Goal: Task Accomplishment & Management: Manage account settings

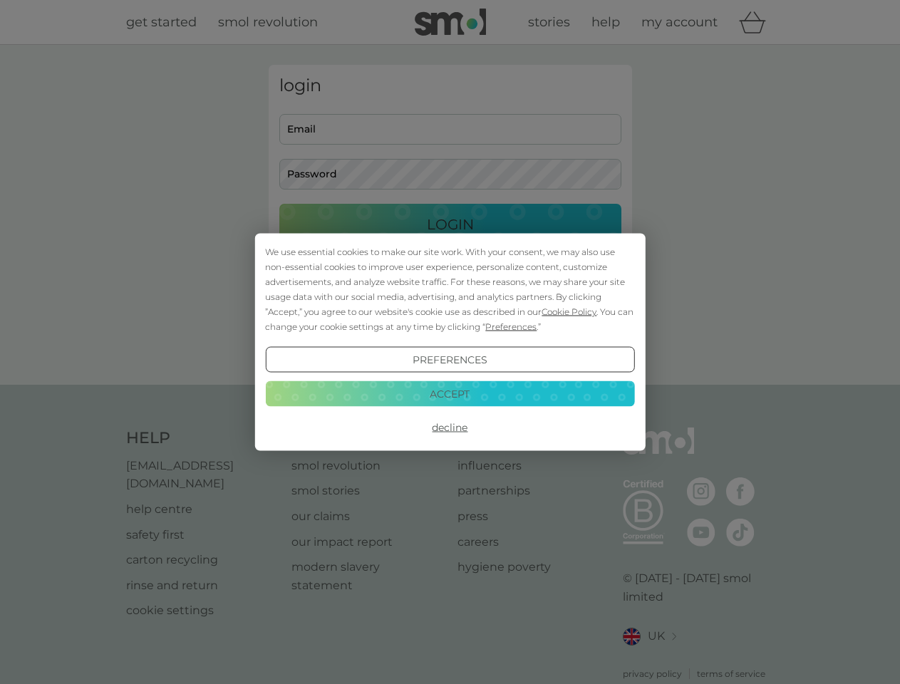
click at [569, 311] on span "Cookie Policy" at bounding box center [568, 311] width 55 height 11
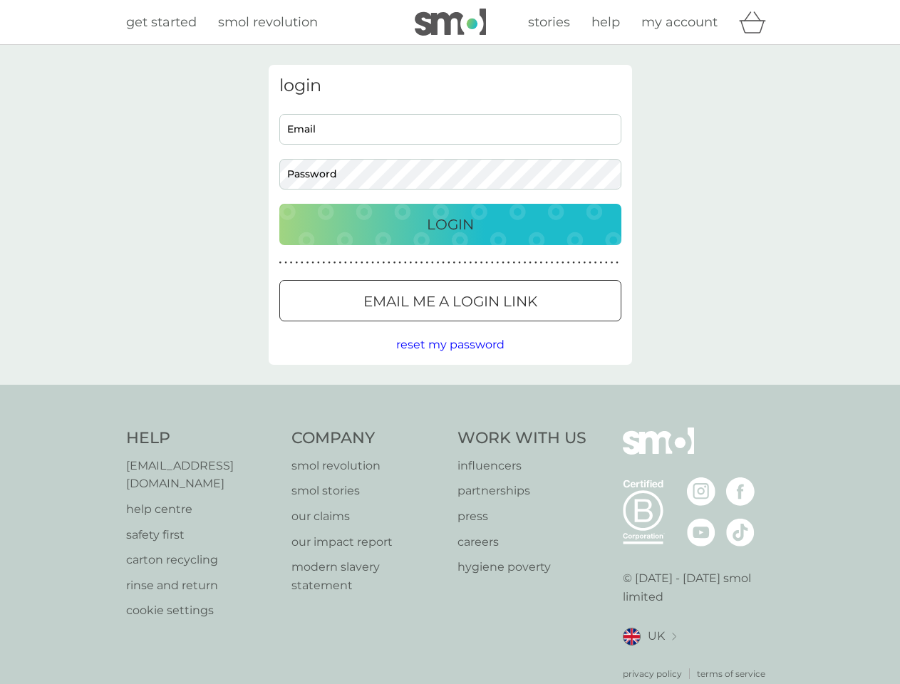
click at [509, 326] on div "login Email Password Login ● ● ● ● ● ● ● ● ● ● ● ● ● ● ● ● ● ● ● ● ● ● ● ● ● ● …" at bounding box center [450, 215] width 363 height 300
click at [449, 360] on div "login Email Password Login ● ● ● ● ● ● ● ● ● ● ● ● ● ● ● ● ● ● ● ● ● ● ● ● ● ● …" at bounding box center [450, 215] width 363 height 300
click at [449, 427] on div "Help [EMAIL_ADDRESS][DOMAIN_NAME] help centre safety first carton recycling rin…" at bounding box center [450, 553] width 648 height 253
click at [449, 393] on div "Help [EMAIL_ADDRESS][DOMAIN_NAME] help centre safety first carton recycling rin…" at bounding box center [450, 554] width 900 height 338
